Goal: Use online tool/utility: Utilize a website feature to perform a specific function

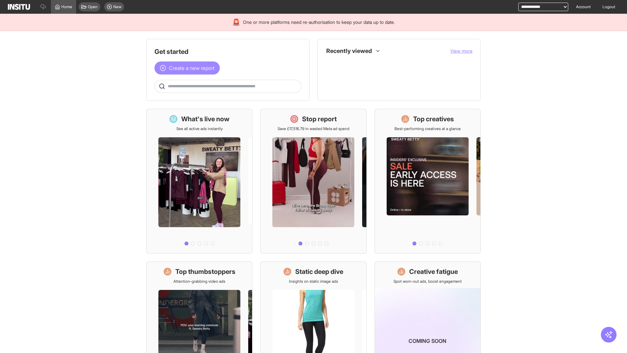
click at [189, 68] on span "Create a new report" at bounding box center [192, 68] width 46 height 8
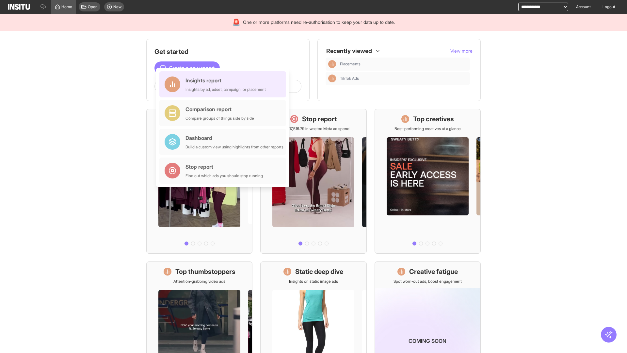
click at [225, 84] on div "Insights report Insights by ad, adset, campaign, or placement" at bounding box center [226, 84] width 80 height 16
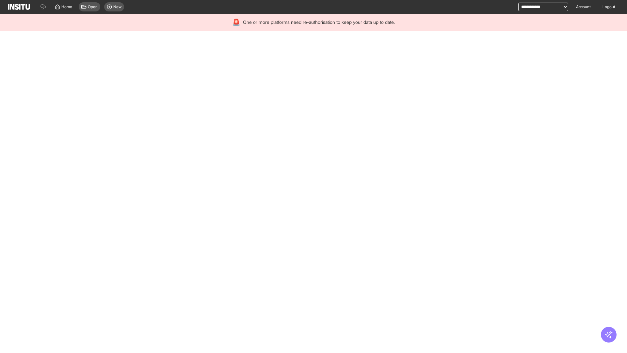
select select "**"
